Goal: Check status: Check status

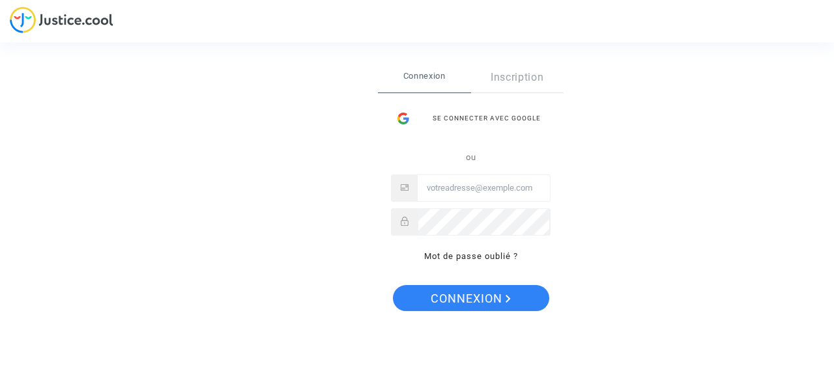
click at [472, 188] on input "Email" at bounding box center [483, 188] width 132 height 26
type input "glorian@free.fr"
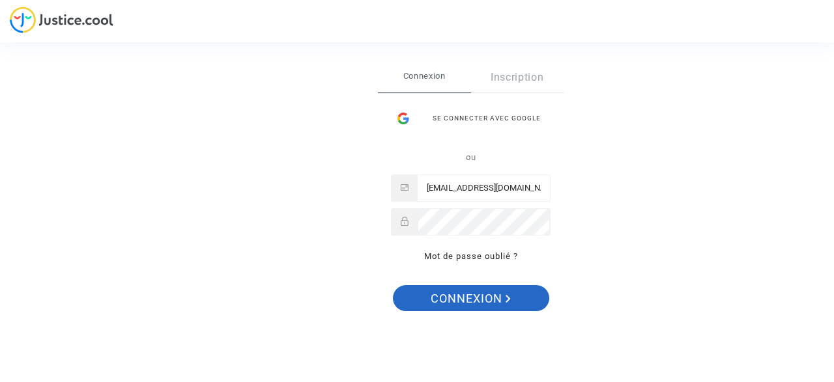
click at [472, 305] on span "Connexion" at bounding box center [471, 298] width 80 height 27
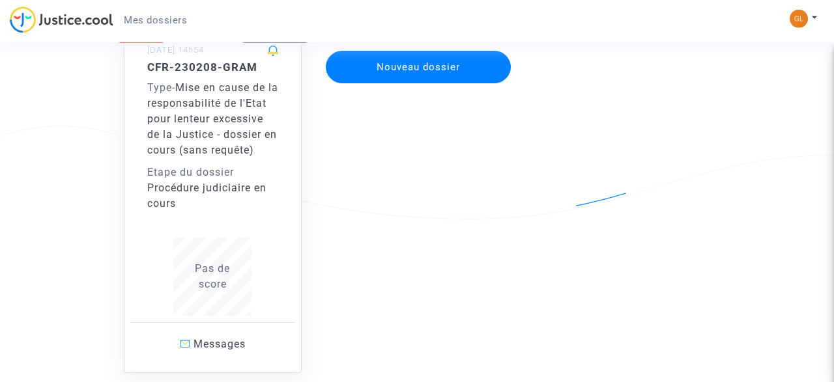
scroll to position [134, 0]
click at [213, 128] on div "Type - Mise en cause de la responsabilité de l'Etat pour lenteur excessive de l…" at bounding box center [213, 119] width 132 height 78
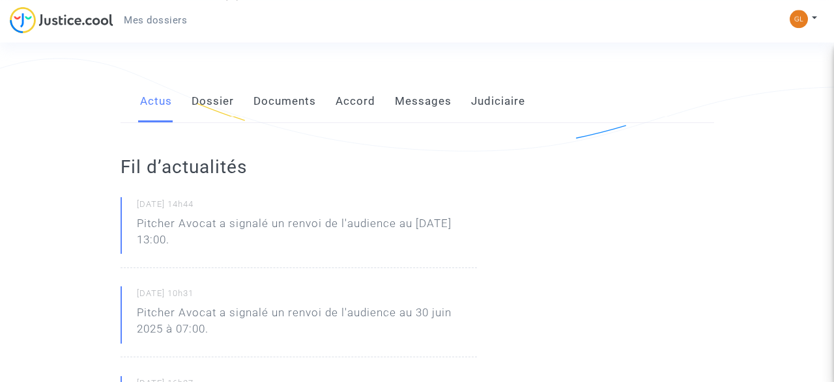
scroll to position [203, 0]
drag, startPoint x: 139, startPoint y: 219, endPoint x: 227, endPoint y: 243, distance: 91.0
click at [227, 243] on p "Pitcher Avocat a signalé un renvoi de l'audience au [DATE] 13:00." at bounding box center [307, 234] width 340 height 39
click at [443, 245] on p "Pitcher Avocat a signalé un renvoi de l'audience au [DATE] 13:00." at bounding box center [307, 234] width 340 height 39
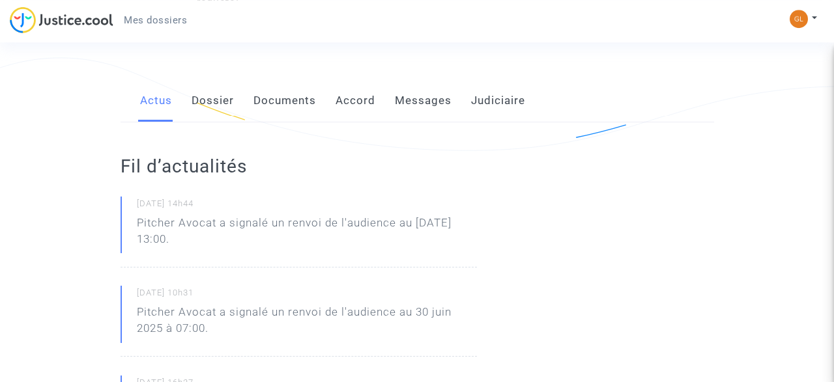
drag, startPoint x: 137, startPoint y: 220, endPoint x: 272, endPoint y: 246, distance: 136.7
click at [272, 246] on p "Pitcher Avocat a signalé un renvoi de l'audience au [DATE] 13:00." at bounding box center [307, 234] width 340 height 39
drag, startPoint x: 261, startPoint y: 242, endPoint x: 128, endPoint y: 219, distance: 134.2
click at [128, 219] on div "[DATE] 14h44 Pitcher Avocat a signalé un renvoi de l'audience au [DATE] 13:00." at bounding box center [298, 232] width 356 height 71
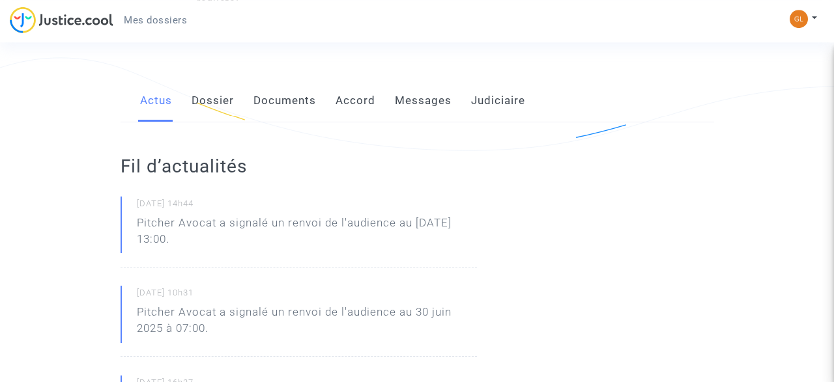
click at [319, 258] on div "[DATE] 14h44 Pitcher Avocat a signalé un renvoi de l'audience au [DATE] 13:00." at bounding box center [298, 232] width 356 height 71
click at [211, 104] on link "Dossier" at bounding box center [212, 100] width 42 height 43
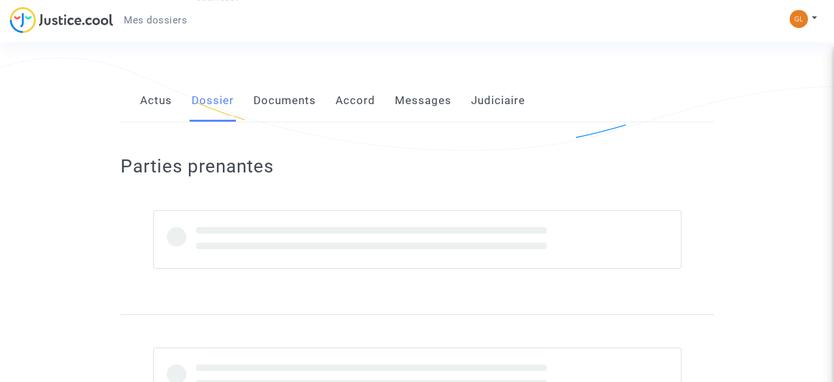
scroll to position [12, 0]
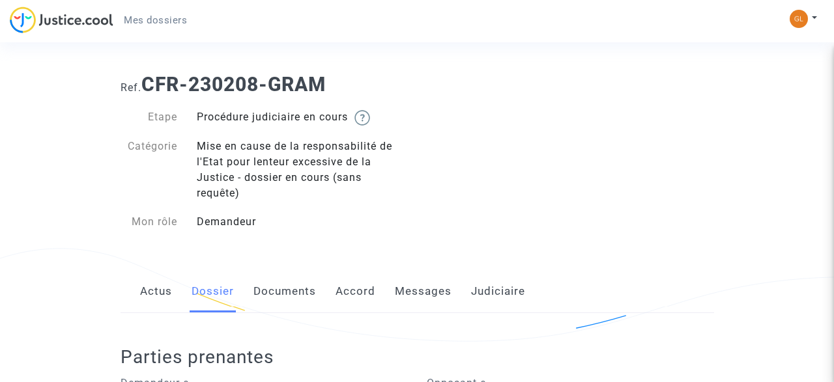
click at [300, 300] on link "Documents" at bounding box center [284, 291] width 63 height 43
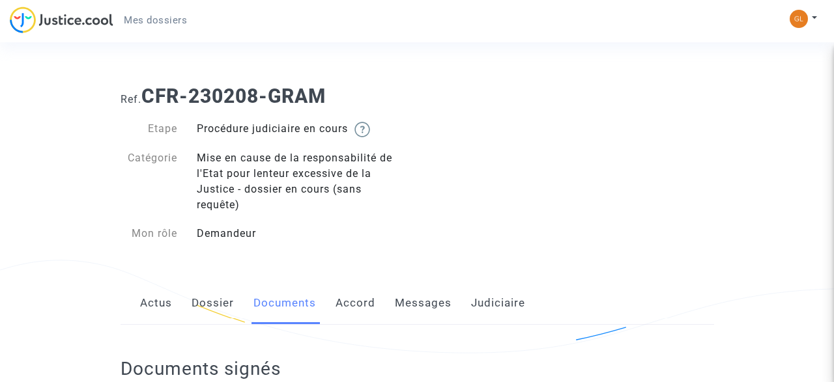
click at [347, 305] on link "Accord" at bounding box center [355, 303] width 40 height 43
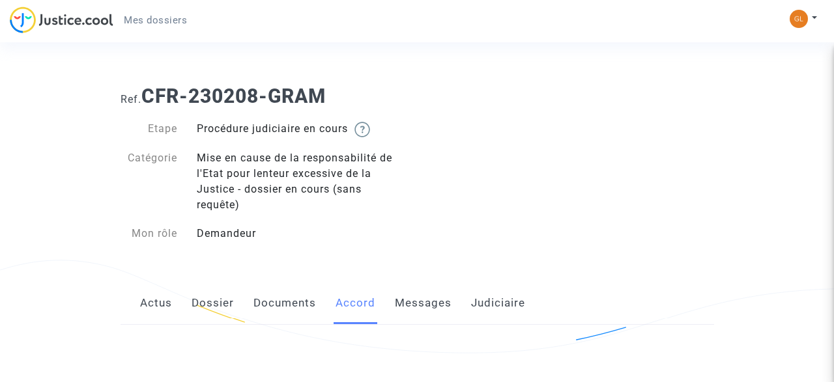
click at [427, 304] on link "Messages" at bounding box center [423, 303] width 57 height 43
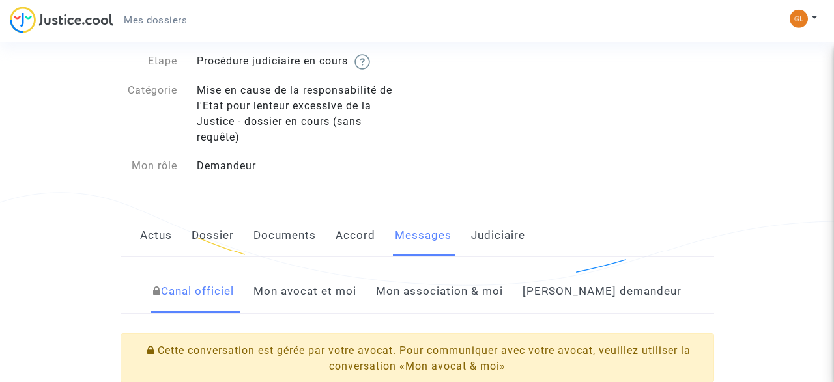
scroll to position [68, 0]
click at [326, 296] on link "Mon avocat et moi" at bounding box center [304, 291] width 103 height 43
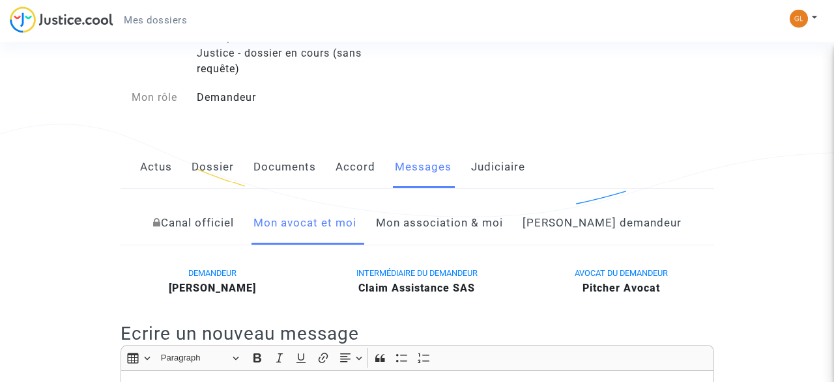
scroll to position [135, 0]
click at [486, 176] on link "Judiciaire" at bounding box center [498, 168] width 54 height 43
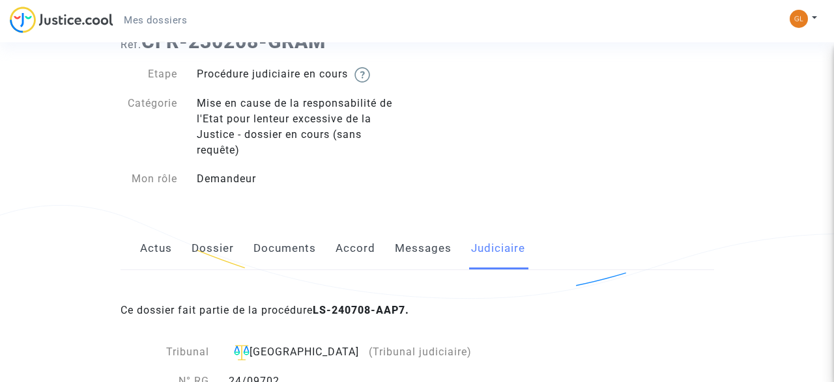
scroll to position [104, 0]
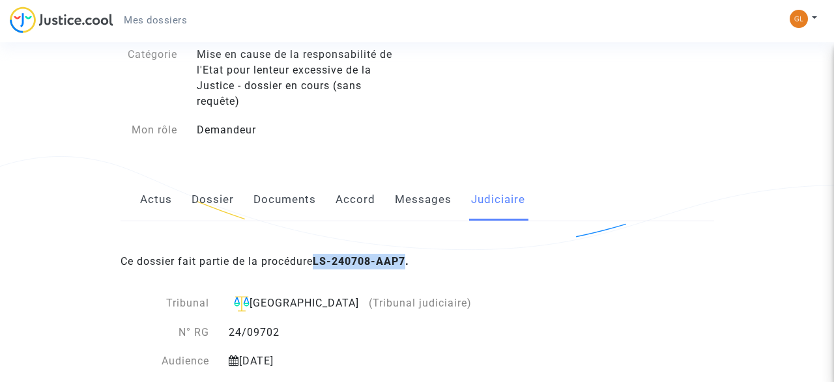
drag, startPoint x: 320, startPoint y: 258, endPoint x: 410, endPoint y: 259, distance: 89.9
click at [409, 259] on b "LS-240708-AAP7." at bounding box center [361, 261] width 96 height 12
copy b "LS-240708-AAP7"
drag, startPoint x: 257, startPoint y: 363, endPoint x: 412, endPoint y: 364, distance: 155.0
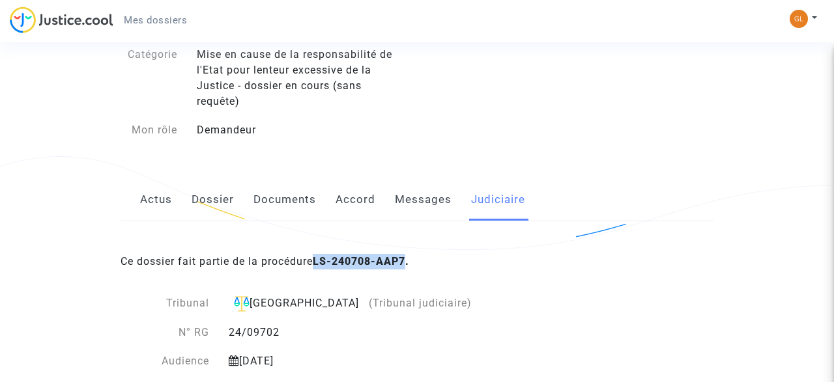
click at [412, 364] on div "[DATE]" at bounding box center [351, 362] width 264 height 16
click at [550, 350] on div "Ce dossier fait partie de la procédure LS-240708-AAP7. Tribunal Paris (Tribunal…" at bounding box center [416, 295] width 593 height 148
click at [158, 196] on link "Actus" at bounding box center [156, 199] width 32 height 43
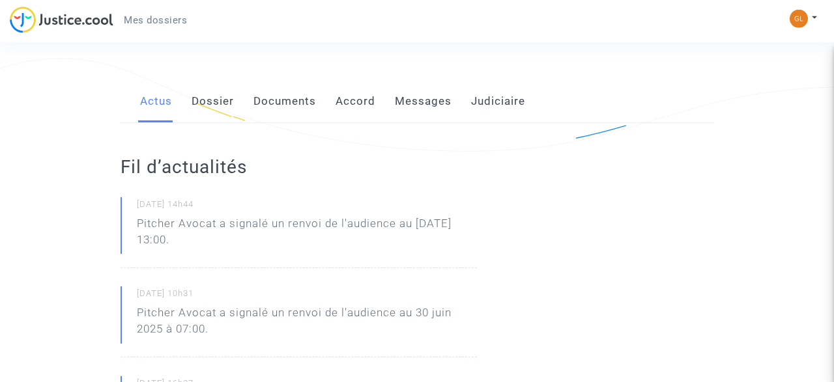
scroll to position [203, 0]
drag, startPoint x: 201, startPoint y: 220, endPoint x: 432, endPoint y: 232, distance: 231.5
click at [432, 232] on p "Pitcher Avocat a signalé un renvoi de l'audience au [DATE] 13:00." at bounding box center [307, 234] width 340 height 39
drag, startPoint x: 165, startPoint y: 220, endPoint x: 247, endPoint y: 236, distance: 83.5
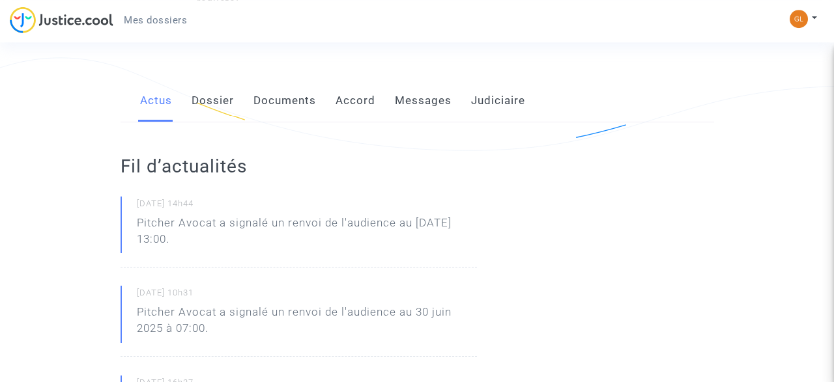
click at [247, 236] on p "Pitcher Avocat a signalé un renvoi de l'audience au [DATE] 13:00." at bounding box center [307, 234] width 340 height 39
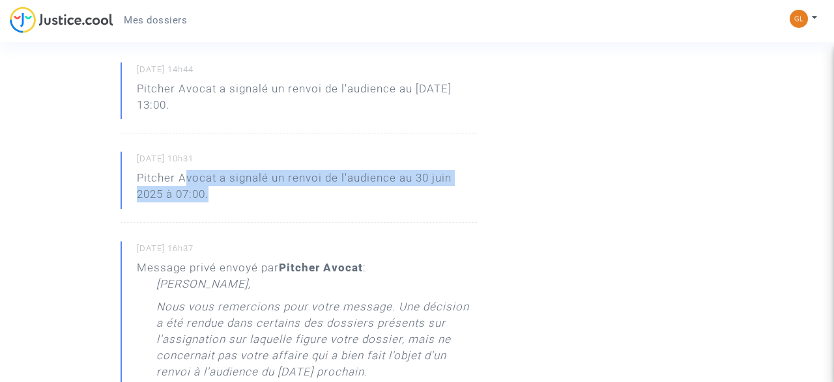
scroll to position [337, 0]
drag, startPoint x: 184, startPoint y: 188, endPoint x: 367, endPoint y: 190, distance: 183.0
click at [367, 190] on p "Pitcher Avocat a signalé un renvoi de l'audience au 30 juin 2025 à 07:00." at bounding box center [307, 188] width 340 height 39
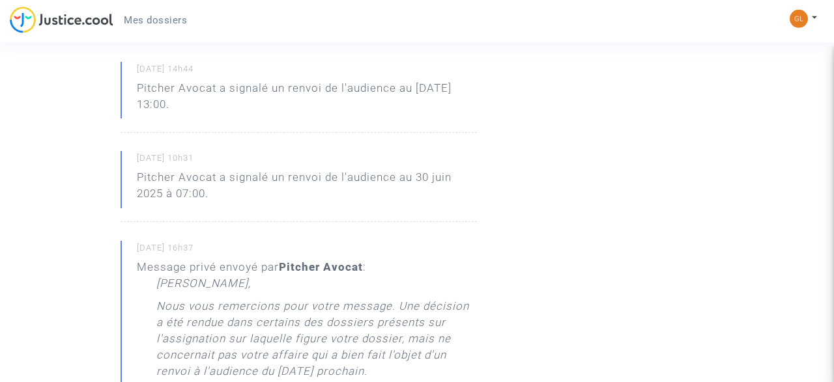
click at [369, 194] on p "Pitcher Avocat a signalé un renvoi de l'audience au 30 juin 2025 à 07:00." at bounding box center [307, 188] width 340 height 39
drag, startPoint x: 222, startPoint y: 76, endPoint x: 348, endPoint y: 107, distance: 130.2
click at [348, 107] on div "[DATE] 14h44 Pitcher Avocat a signalé un renvoi de l'audience au [DATE] 13:00." at bounding box center [298, 97] width 356 height 71
click at [348, 107] on p "Pitcher Avocat a signalé un renvoi de l'audience au [DATE] 13:00." at bounding box center [307, 99] width 340 height 39
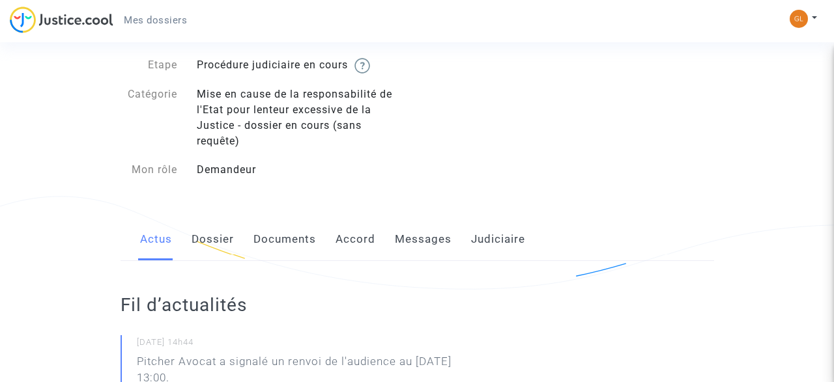
scroll to position [0, 0]
